Goal: Task Accomplishment & Management: Manage account settings

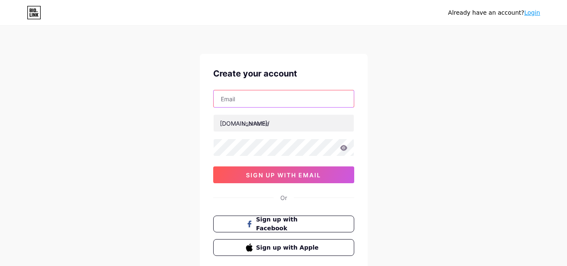
click at [267, 98] on input "text" at bounding box center [284, 98] width 140 height 17
type input "[EMAIL_ADDRESS][DOMAIN_NAME]"
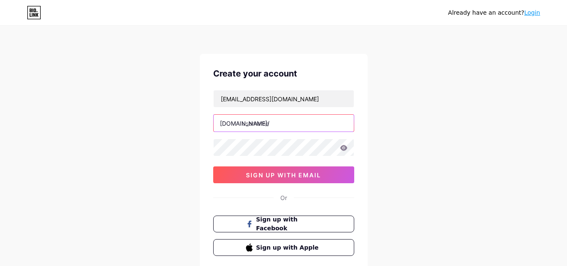
click at [268, 121] on input "text" at bounding box center [284, 123] width 140 height 17
type input "vamsislenaturel"
click at [340, 148] on icon at bounding box center [344, 148] width 8 height 6
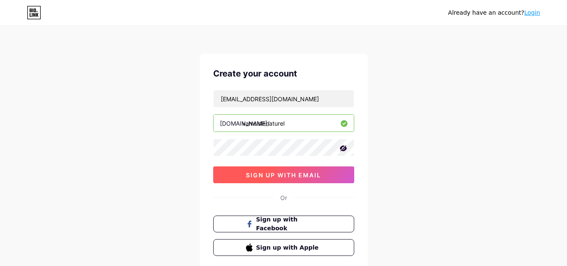
click at [300, 176] on span "sign up with email" at bounding box center [283, 174] width 75 height 7
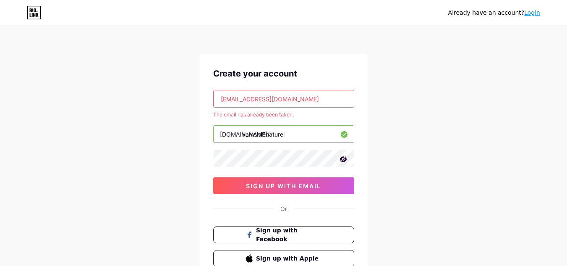
click at [302, 99] on input "[EMAIL_ADDRESS][DOMAIN_NAME]" at bounding box center [284, 98] width 140 height 17
click at [533, 14] on link "Login" at bounding box center [532, 12] width 16 height 7
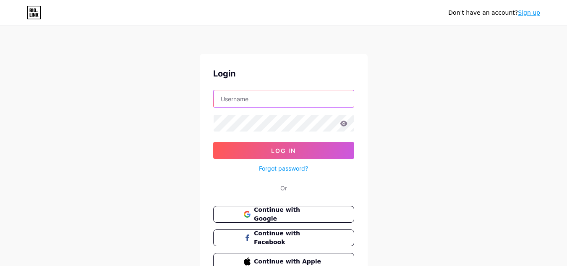
click at [265, 96] on input "text" at bounding box center [284, 98] width 140 height 17
type input "[EMAIL_ADDRESS][DOMAIN_NAME]"
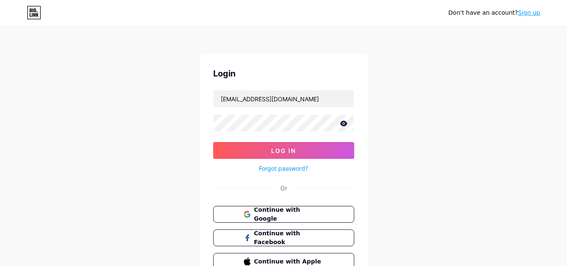
click at [342, 121] on icon at bounding box center [343, 122] width 7 height 5
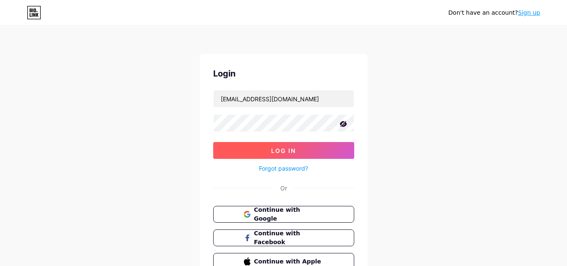
click at [305, 144] on button "Log In" at bounding box center [283, 150] width 141 height 17
click at [254, 151] on button "Log In" at bounding box center [283, 150] width 141 height 17
click at [301, 152] on button "Log In" at bounding box center [283, 150] width 141 height 17
click at [284, 154] on button "Log In" at bounding box center [283, 150] width 141 height 17
click at [268, 154] on button "Log In" at bounding box center [283, 150] width 141 height 17
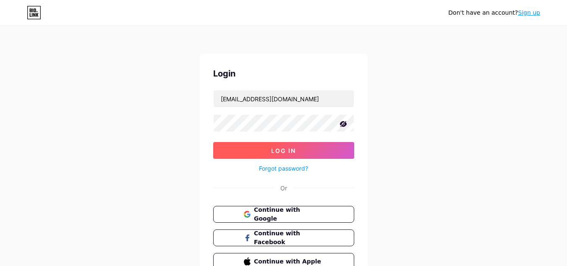
click at [281, 148] on span "Log In" at bounding box center [283, 150] width 25 height 7
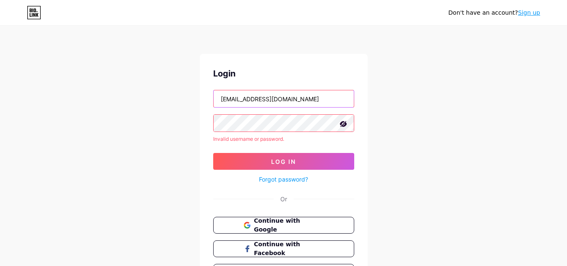
click at [314, 101] on input "[EMAIL_ADDRESS][DOMAIN_NAME]" at bounding box center [284, 98] width 140 height 17
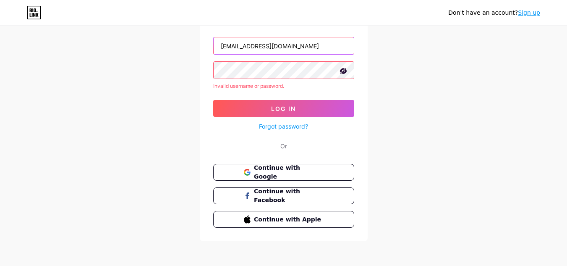
scroll to position [55, 0]
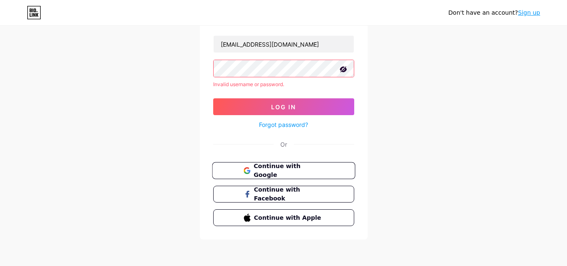
click at [309, 174] on button "Continue with Google" at bounding box center [283, 170] width 143 height 17
